Goal: Task Accomplishment & Management: Use online tool/utility

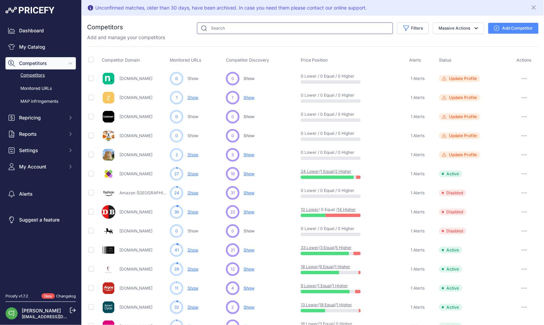
click at [233, 31] on input "text" at bounding box center [295, 28] width 196 height 12
type input "harts"
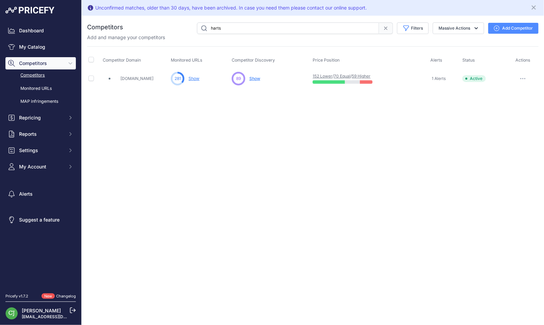
click at [197, 78] on link "Show" at bounding box center [193, 78] width 11 height 5
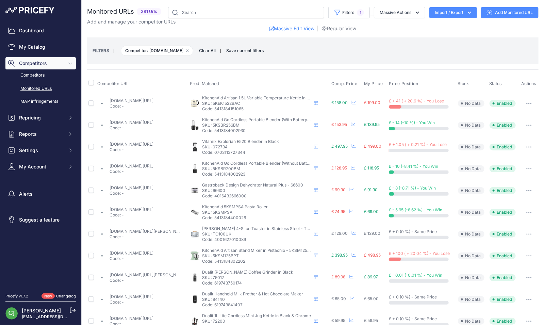
click at [428, 55] on div "FILTERS | Competitor: hartsofstur.com Remove filter option Clear All | Save cur…" at bounding box center [313, 51] width 441 height 18
click at [529, 103] on icon "button" at bounding box center [529, 103] width 1 height 1
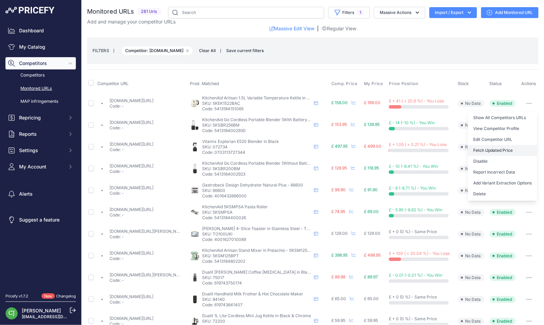
click at [499, 149] on button "Fetch Updated Price" at bounding box center [502, 150] width 69 height 11
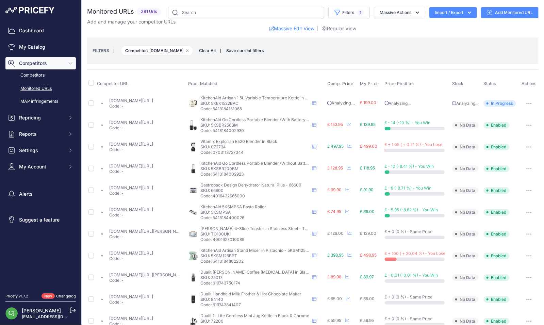
scroll to position [68, 0]
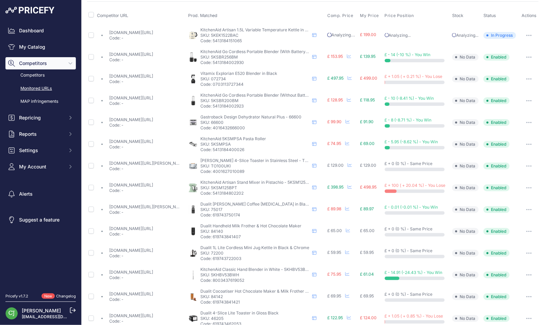
click at [152, 182] on link "hartsofstur.com/kitchenaid-artisan-mixer-125-pistachio-5ksm125bpt.html?prirule_…" at bounding box center [132, 184] width 44 height 5
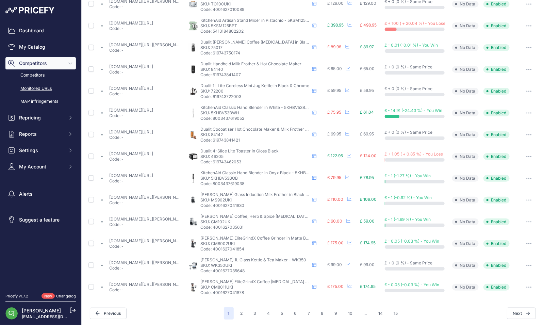
scroll to position [0, 0]
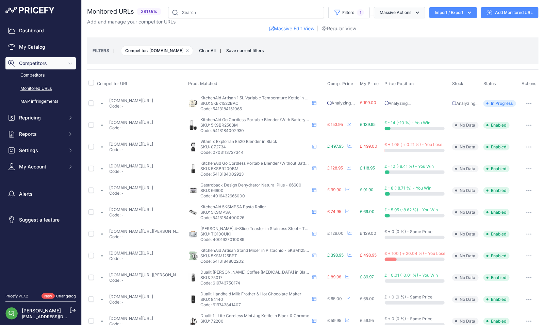
click at [382, 14] on button "Massive Actions" at bounding box center [399, 13] width 51 height 12
click at [346, 13] on button "Filters 1" at bounding box center [349, 13] width 42 height 12
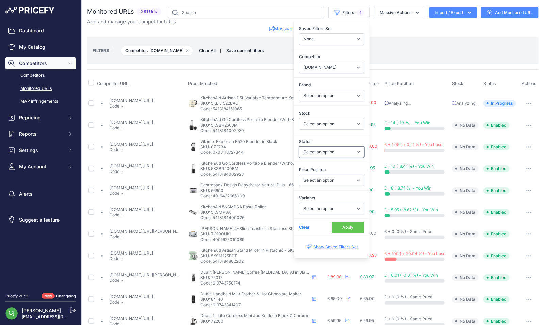
click at [321, 153] on select "Select an option Enabled Disabled In progress Scraping Failed Not Found Missing…" at bounding box center [331, 152] width 65 height 12
select select "1"
click at [299, 146] on select "Select an option Enabled Disabled In progress Scraping Failed Not Found Missing…" at bounding box center [331, 152] width 65 height 12
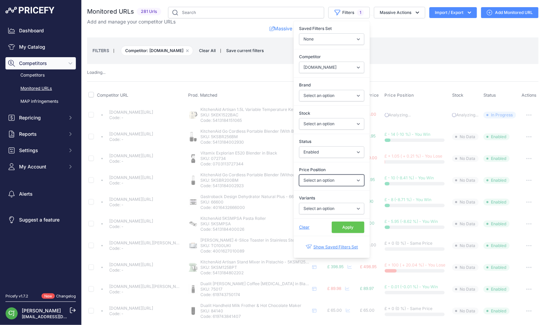
click at [324, 177] on select "Select an option I am lower Same price I am higher" at bounding box center [331, 181] width 65 height 12
select select "0"
click at [299, 175] on select "Select an option I am lower Same price I am higher" at bounding box center [331, 181] width 65 height 12
click at [340, 225] on button "Apply" at bounding box center [348, 227] width 33 height 12
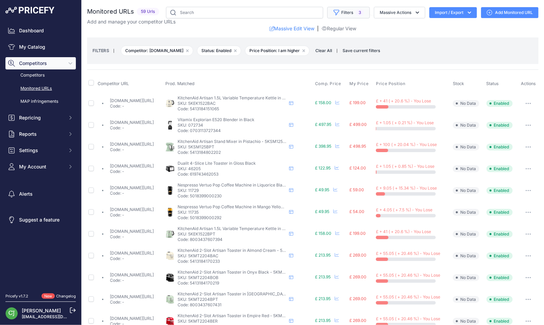
click at [350, 14] on button "Filters 3" at bounding box center [348, 13] width 43 height 12
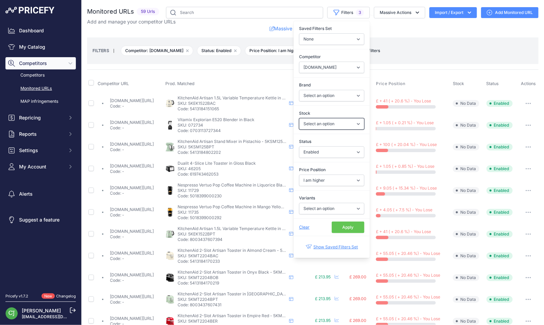
click at [347, 123] on select "Select an option In Stock Out Of Stock" at bounding box center [331, 124] width 65 height 12
click at [389, 64] on div "Monitored URLs 59 Urls" at bounding box center [312, 278] width 451 height 543
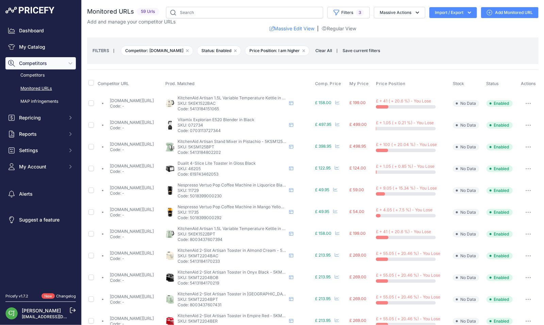
scroll to position [68, 0]
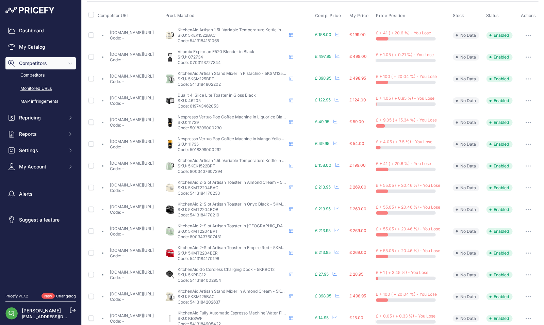
click at [154, 96] on link "hartsofstur.com/dualit-lite-4-slot-toaster-gloss-black-46205.html?prirule_jdsni…" at bounding box center [132, 97] width 44 height 5
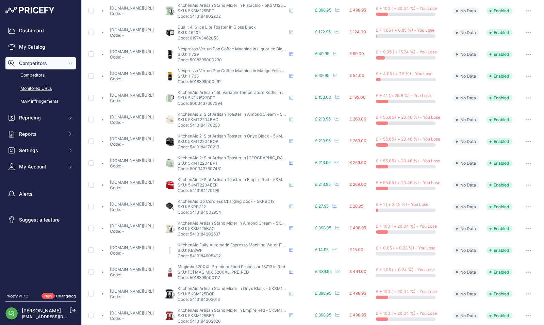
click at [149, 49] on link "hartsofstur.com/magimix-nespresso-vertuo-pop-liquorice-black-11729.html?prirule…" at bounding box center [132, 51] width 44 height 5
drag, startPoint x: 259, startPoint y: 203, endPoint x: 265, endPoint y: 203, distance: 6.8
click at [265, 203] on div "KitchenAid Go Cordless Charging Dock - 5KRBC12 KitchenAid Go Cordless Charging …" at bounding box center [232, 207] width 109 height 16
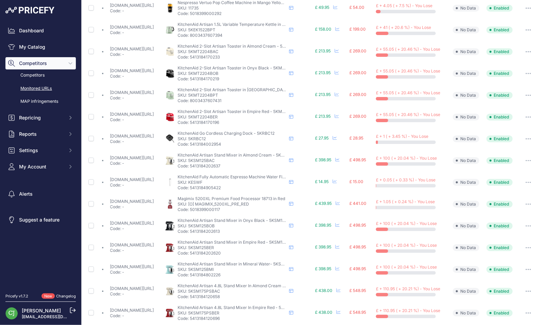
scroll to position [230, 0]
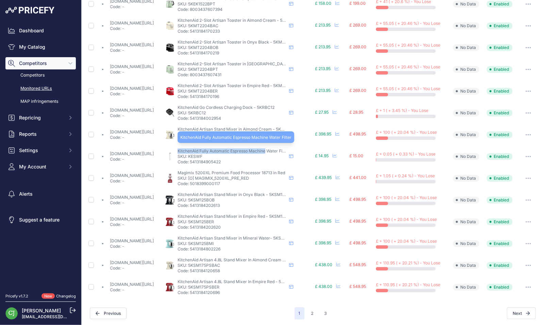
drag, startPoint x: 200, startPoint y: 151, endPoint x: 288, endPoint y: 149, distance: 88.8
click at [288, 149] on span "KitchenAid Fully Automatic Espresso Machine Water Filter" at bounding box center [233, 150] width 111 height 5
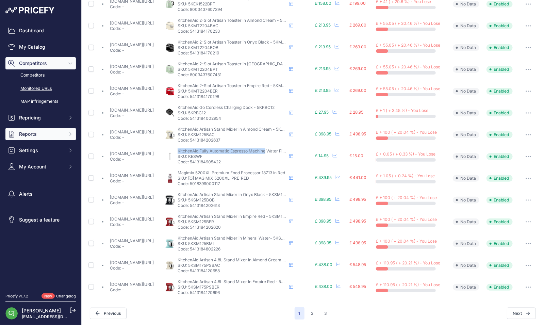
copy span "KitchenAid Fully Automatic Espresso Machine"
click at [143, 174] on link "hartsofstur.com/magimix-5200xl-premium-red-food-processor-18713.html?prirule_jd…" at bounding box center [132, 175] width 44 height 5
click at [308, 312] on button "2" at bounding box center [312, 313] width 11 height 12
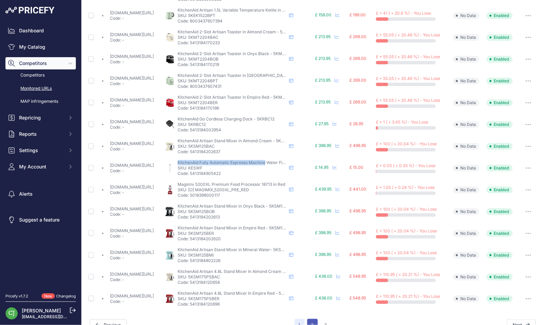
scroll to position [242, 0]
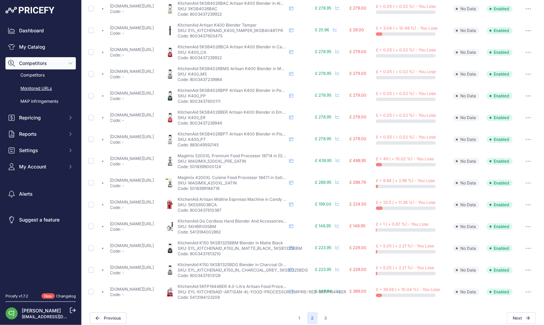
scroll to position [230, 0]
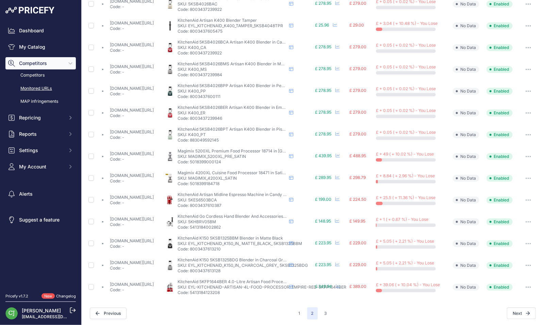
click at [154, 196] on link "hartsofstur.com/kitchenaid-artisan-semi-auto-espresso-machine-apple-5kes6503bca…" at bounding box center [132, 197] width 44 height 5
click at [141, 217] on link "hartsofstur.com/kitchenaid-go-cordless-hand-blender-plus-accessories-without-ba…" at bounding box center [132, 218] width 44 height 5
click at [325, 311] on button "3" at bounding box center [325, 313] width 11 height 12
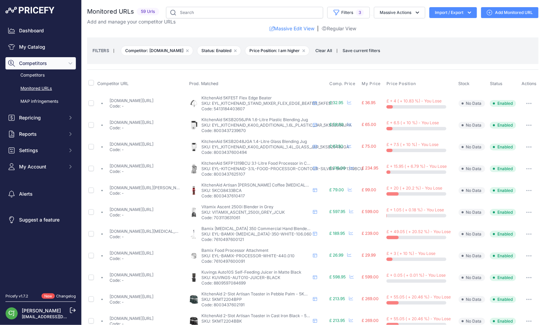
click at [146, 122] on link "hartsofstur.com/kitchenaid-artisan-k400-blender-1-6l-bpa-free-jar-5ksb2056jpa.h…" at bounding box center [132, 122] width 44 height 5
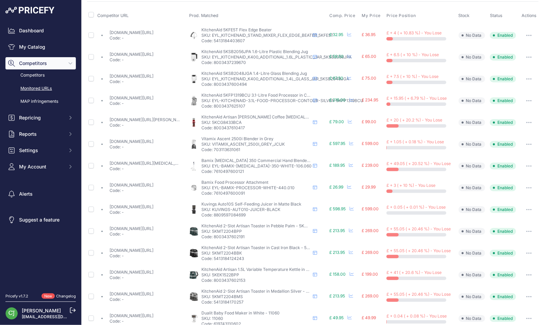
click at [118, 120] on link "hartsofstur.com/kitchenaid-artisan-burr-grinder-apple-5kcg8433bca.html?prirule_…" at bounding box center [165, 119] width 110 height 5
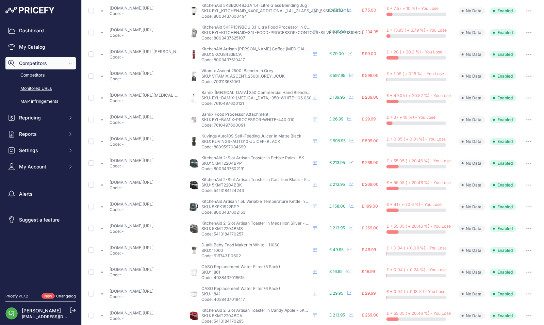
click at [149, 72] on link "hartsofstur.com/vitamix-a2500i-ascent-series-blender-slate-062666.html?prirule_…" at bounding box center [132, 73] width 44 height 5
click at [125, 94] on link "hartsofstur.com/bamix-gastro-white-350w-hand-blender-10606.html?prirule_jdsnikf…" at bounding box center [148, 95] width 77 height 5
click at [127, 115] on link "hartsofstur.com/bamix-processor-attachment-440010.html?prirule_jdsnikfkfjsd=2926" at bounding box center [132, 116] width 44 height 5
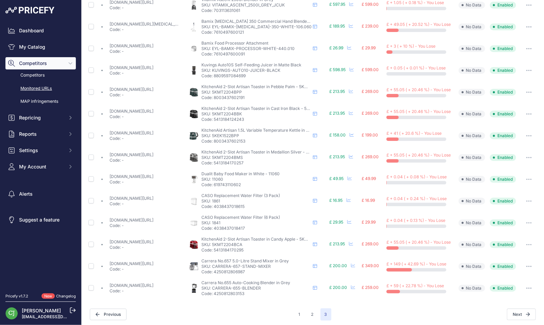
scroll to position [208, 0]
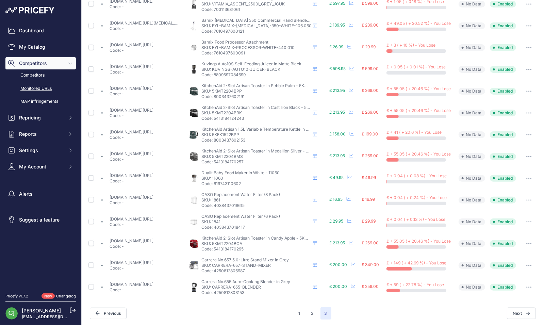
click at [153, 175] on link "hartsofstur.com/dualit-baby-range-baby-food-maker-11060.html?prirule_jdsnikfkfj…" at bounding box center [132, 175] width 44 height 5
click at [148, 197] on link "hartsofstur.com/caso-design-replacement-water-filter-for-hot-water-dispensers-p…" at bounding box center [132, 197] width 44 height 5
click at [153, 222] on p "Code: -" at bounding box center [132, 224] width 44 height 5
click at [153, 217] on link "hartsofstur.com/caso-design-replacement-water-filter-for-hot-water-dispensers-p…" at bounding box center [132, 218] width 44 height 5
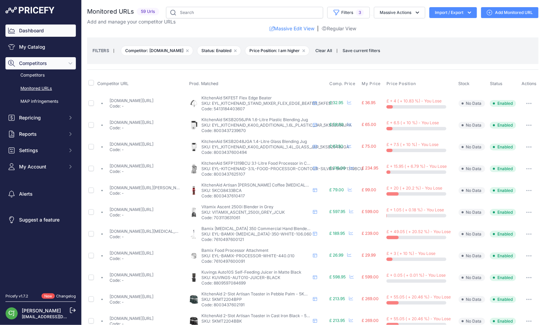
click at [37, 34] on link "Dashboard" at bounding box center [40, 30] width 70 height 12
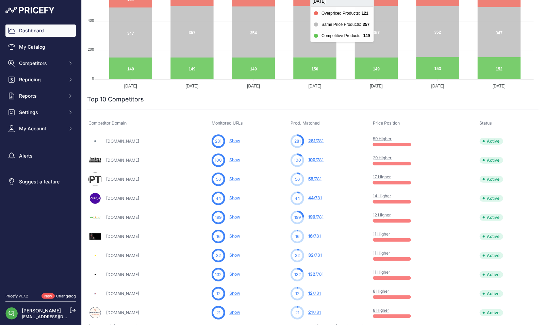
scroll to position [136, 0]
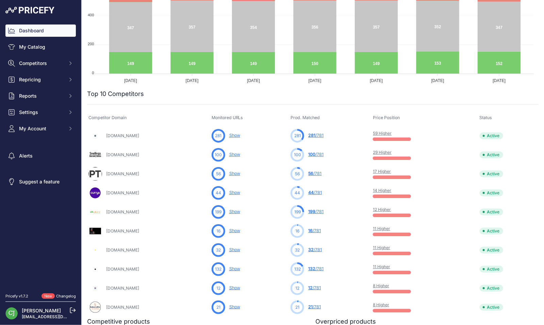
click at [392, 151] on link "29 Higher" at bounding box center [382, 152] width 19 height 5
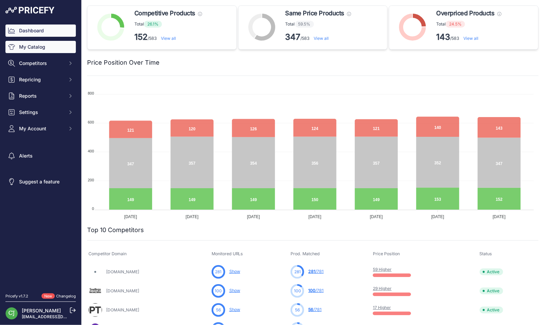
click at [47, 51] on link "My Catalog" at bounding box center [40, 47] width 70 height 12
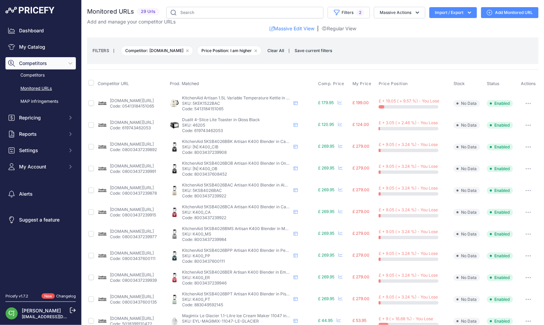
click at [141, 122] on link "geraldgiles.co.uk/store/dualit/small-appliances/kettles-toasters/toasters-kettl…" at bounding box center [132, 122] width 44 height 5
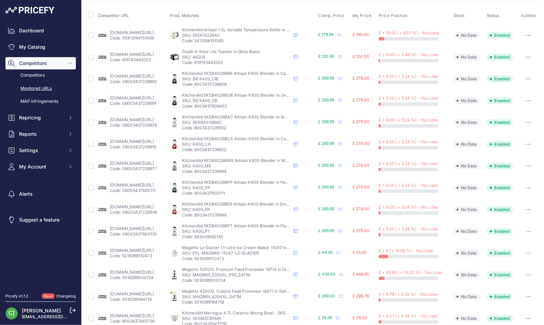
scroll to position [136, 0]
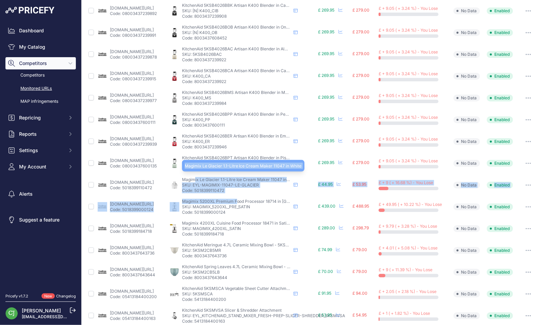
drag, startPoint x: 253, startPoint y: 195, endPoint x: 213, endPoint y: 181, distance: 42.5
click at [213, 181] on tbody "geraldgiles.co.uk/store/kitchenaid/small-appliances/kettles-toasters/kettles-ke…" at bounding box center [312, 174] width 451 height 436
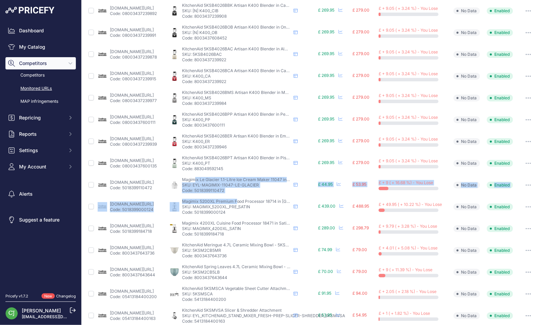
scroll to position [204, 0]
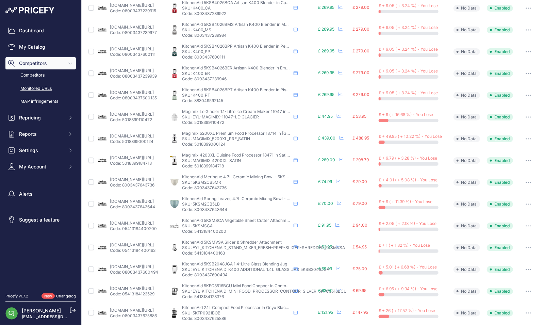
click at [147, 119] on p "Code: 5018399110472" at bounding box center [132, 119] width 44 height 5
click at [150, 112] on link "geraldgiles.co.uk/store/magimix/small-appliances/food-preparation/ice-cream-mak…" at bounding box center [132, 114] width 44 height 5
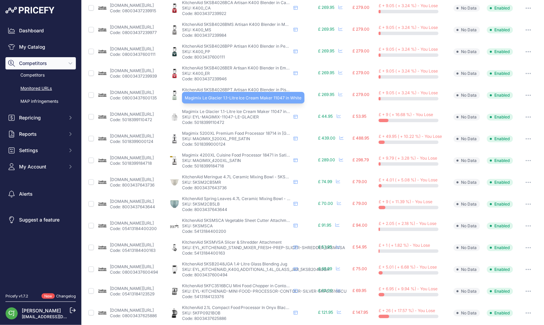
drag, startPoint x: 259, startPoint y: 115, endPoint x: 241, endPoint y: 110, distance: 19.2
click at [241, 110] on div "Magimix Le Glacier 1.1-Litre Ice Cream Maker 11047 in White Magimix Le Glacier …" at bounding box center [236, 117] width 109 height 16
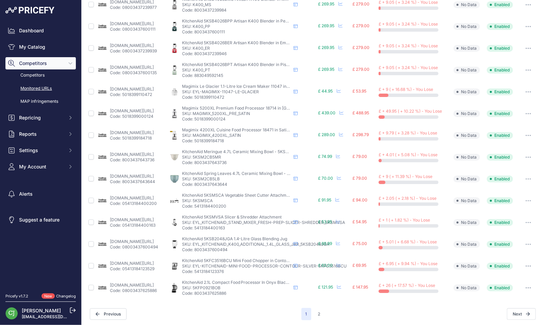
scroll to position [230, 0]
click at [136, 262] on link "geraldgiles.co.uk/store/kitchenaid/small-appliances/food-preparation/food-proce…" at bounding box center [132, 262] width 44 height 5
click at [154, 283] on link "geraldgiles.co.uk/store/kitchenaid/small-appliances/food-preparation/food-proce…" at bounding box center [132, 284] width 44 height 5
click at [317, 312] on button "2" at bounding box center [319, 313] width 11 height 12
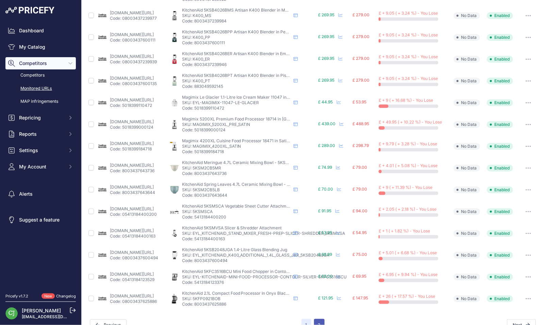
scroll to position [242, 0]
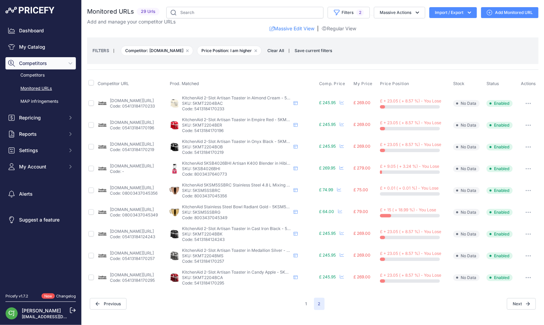
click at [306, 299] on button "1" at bounding box center [306, 304] width 10 height 12
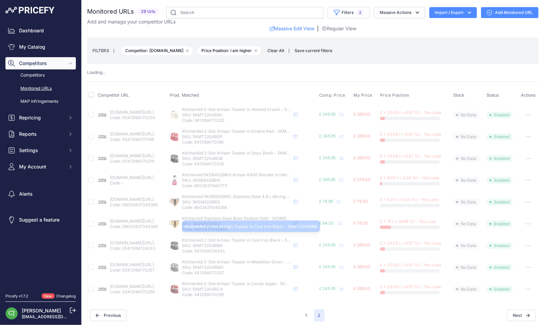
scroll to position [2, 0]
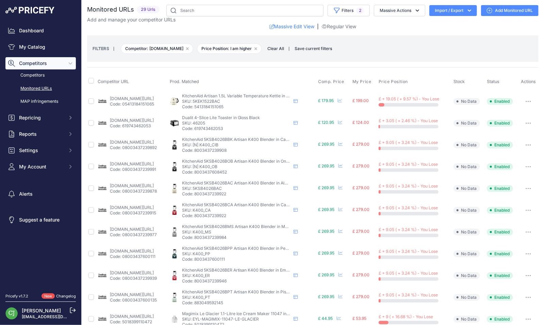
scroll to position [230, 0]
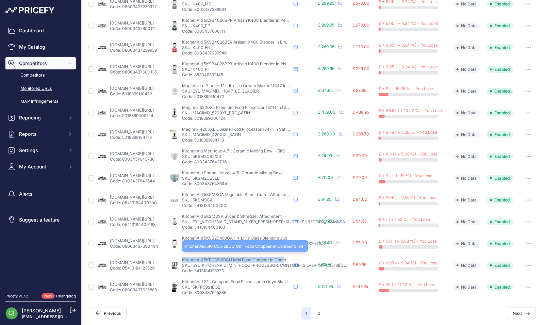
drag, startPoint x: 199, startPoint y: 259, endPoint x: 304, endPoint y: 258, distance: 104.8
click at [304, 258] on div "KitchenAid 5KFC3516BCU Mini Food Chopper in Contour Silver KitchenAid 5KFC3516B…" at bounding box center [243, 265] width 146 height 16
copy span "KitchenAid 5KFC3516BCU Mini Food Chopper in Cont"
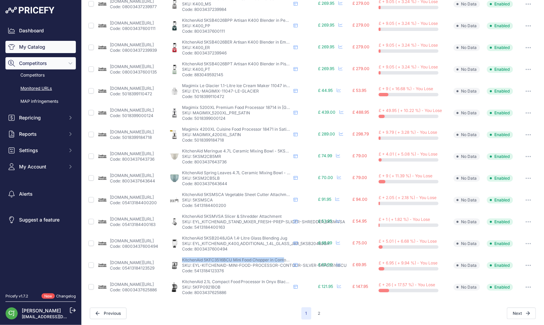
click at [31, 47] on link "My Catalog" at bounding box center [40, 47] width 70 height 12
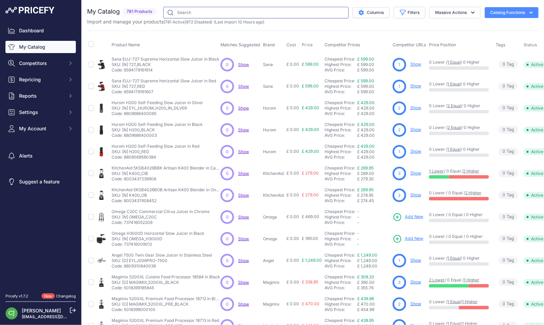
click at [193, 13] on input "text" at bounding box center [255, 13] width 185 height 12
paste input "KitchenAid 5KFC3516BCU Mini Food Chopper in Cont"
type input "KitchenAid 5KFC3516BCU Mini Food Chopper in Cont"
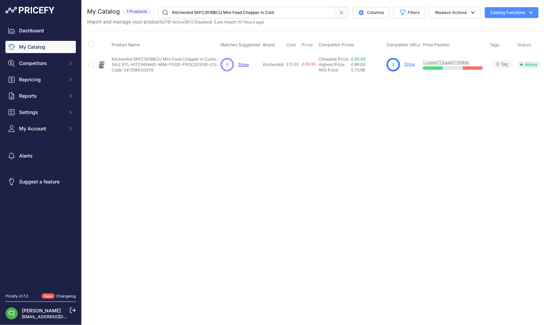
click at [413, 66] on link "Show" at bounding box center [409, 64] width 11 height 5
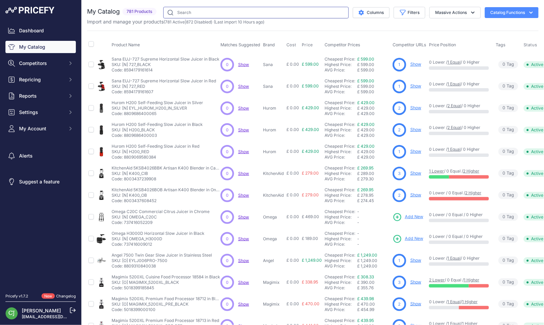
click at [197, 11] on input "text" at bounding box center [255, 13] width 185 height 12
paste input "KitchenAid 5KFC3516BCU Mini Food Chopper in Cont"
type input "KitchenAid 5KFC3516BCU Mini Food Chopper in Cont"
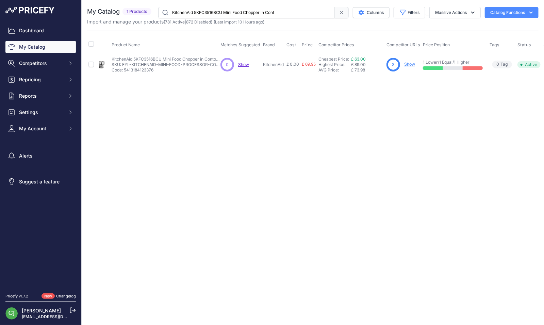
click at [405, 63] on link "Show" at bounding box center [409, 64] width 11 height 5
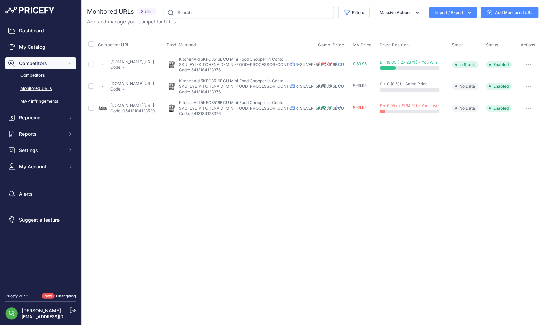
click at [507, 10] on link "Add Monitored URL" at bounding box center [509, 12] width 57 height 11
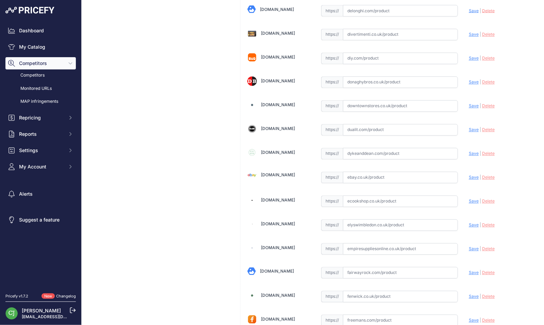
scroll to position [680, 0]
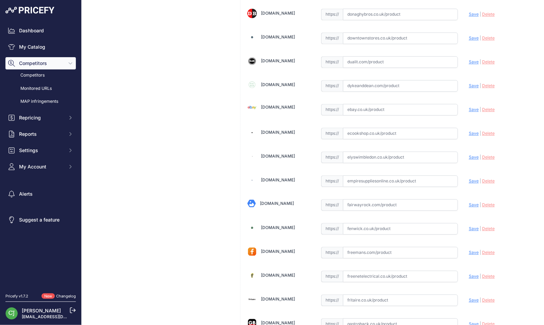
drag, startPoint x: 372, startPoint y: 125, endPoint x: 420, endPoint y: 118, distance: 48.1
click at [372, 128] on input "text" at bounding box center [400, 134] width 115 height 12
paste input "[URL][DOMAIN_NAME]"
drag, startPoint x: 467, startPoint y: 123, endPoint x: 467, endPoint y: 111, distance: 11.9
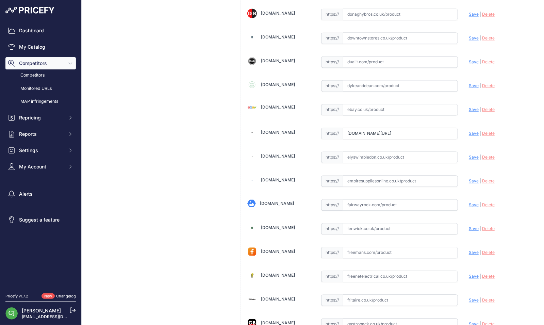
click at [469, 131] on span "Save" at bounding box center [474, 133] width 10 height 5
type input "[URL][DOMAIN_NAME]"
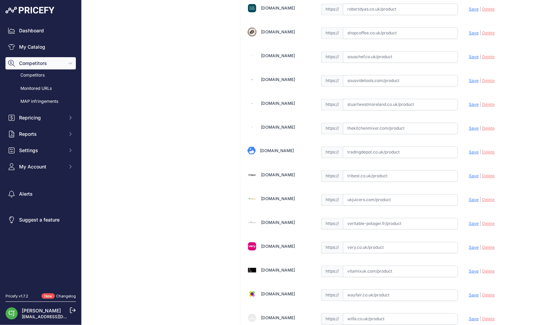
scroll to position [1964, 0]
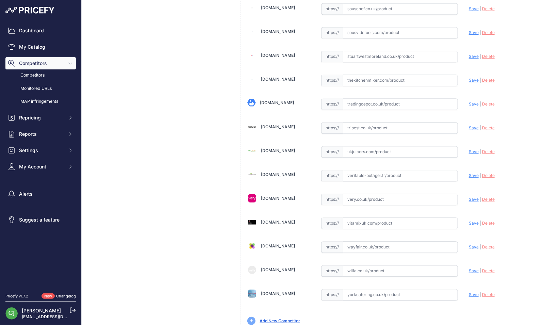
drag, startPoint x: 495, startPoint y: 320, endPoint x: 494, endPoint y: 314, distance: 6.3
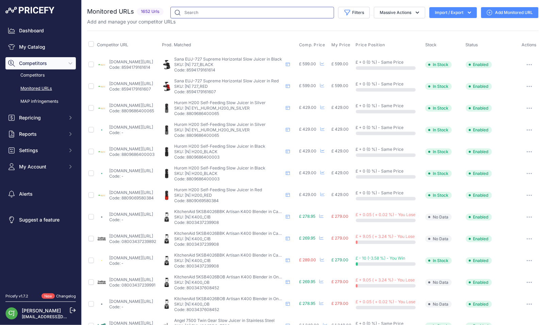
click at [198, 12] on input "text" at bounding box center [252, 13] width 164 height 12
type input "2.1"
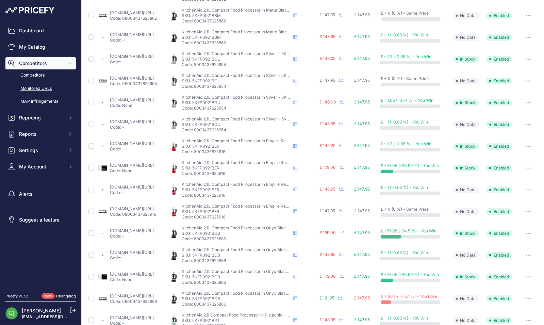
scroll to position [191, 0]
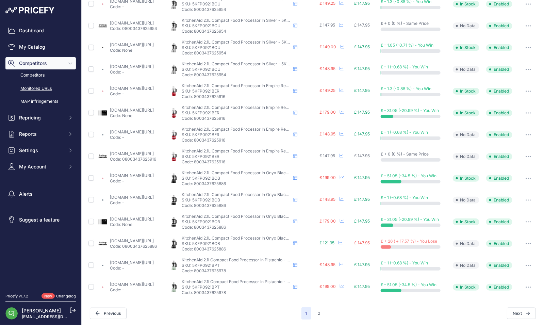
click at [527, 198] on button "button" at bounding box center [529, 200] width 14 height 10
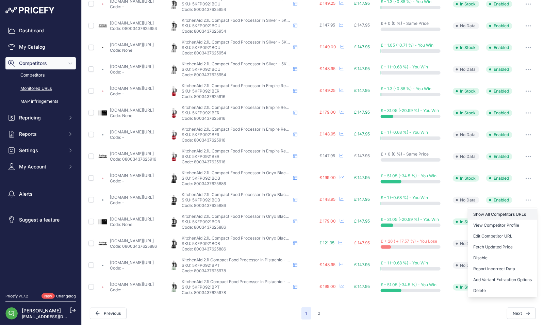
click at [509, 211] on link "Show All Competitors URLs" at bounding box center [502, 214] width 69 height 11
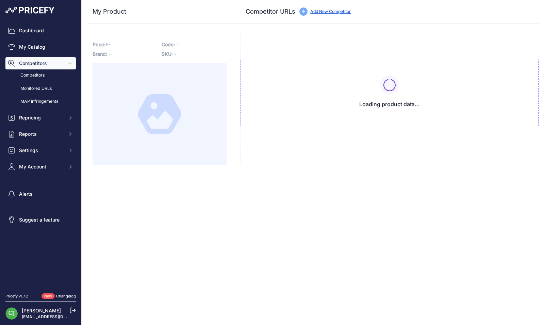
type input "[DOMAIN_NAME][URL]"
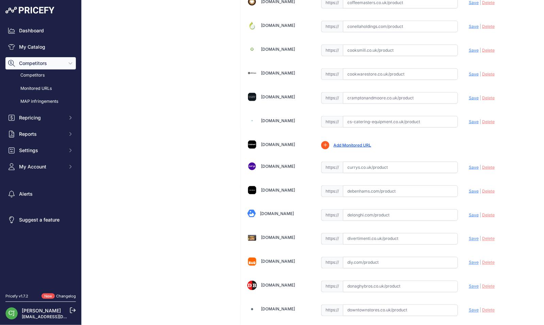
scroll to position [544, 0]
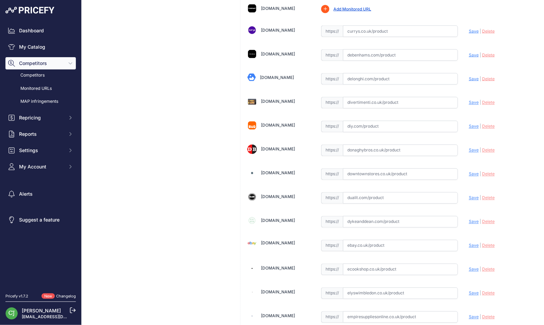
drag, startPoint x: 361, startPoint y: 258, endPoint x: 368, endPoint y: 257, distance: 7.3
click at [361, 264] on input "text" at bounding box center [400, 270] width 115 height 12
paste input "[URL][DOMAIN_NAME]"
click at [469, 267] on span "Save" at bounding box center [474, 269] width 10 height 5
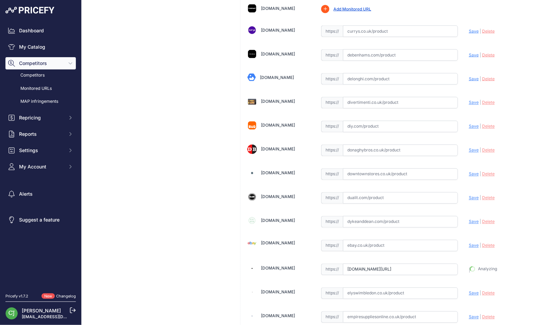
type input "[URL][DOMAIN_NAME]"
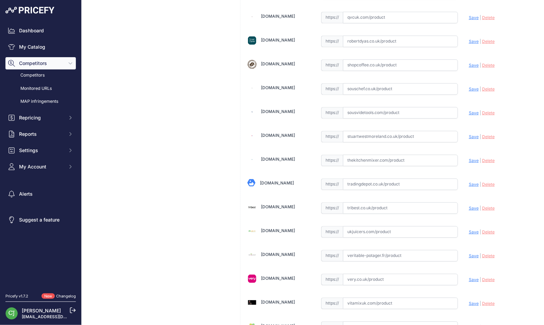
scroll to position [1979, 0]
